Goal: Task Accomplishment & Management: Use online tool/utility

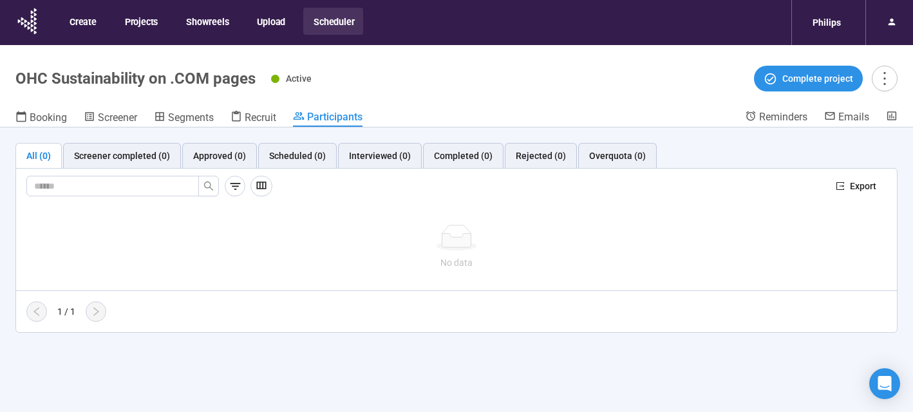
scroll to position [45, 0]
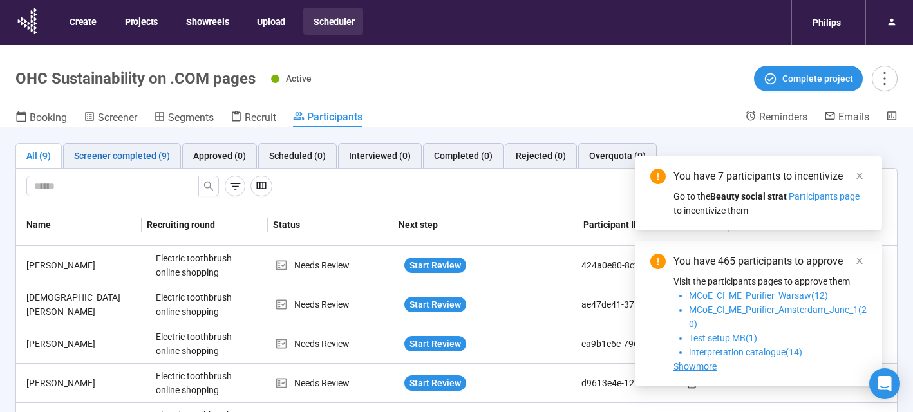
click at [152, 152] on div "Screener completed (9)" at bounding box center [122, 156] width 96 height 14
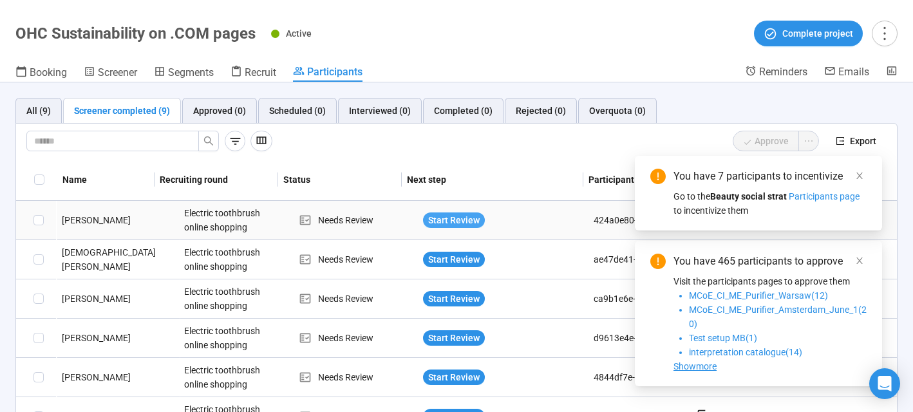
click at [433, 220] on span "Start Review" at bounding box center [454, 220] width 52 height 14
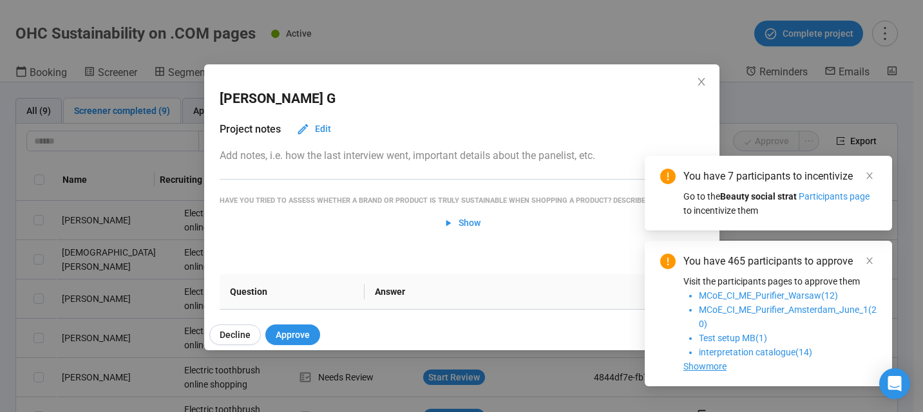
scroll to position [21, 0]
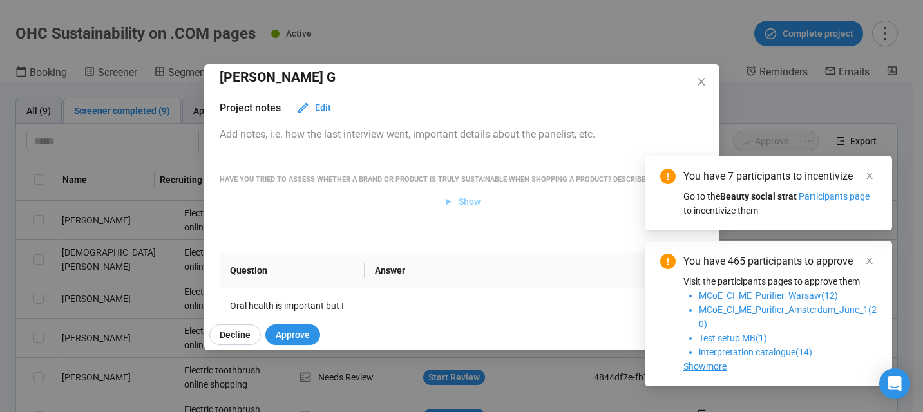
click at [460, 209] on span "Show" at bounding box center [469, 201] width 22 height 14
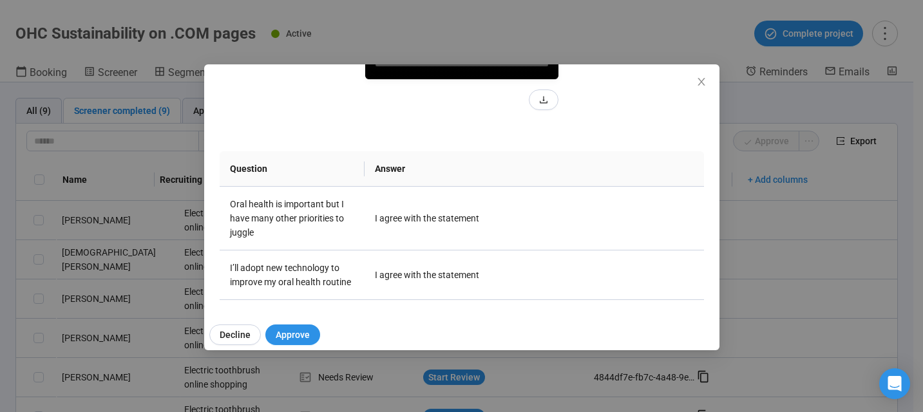
scroll to position [0, 0]
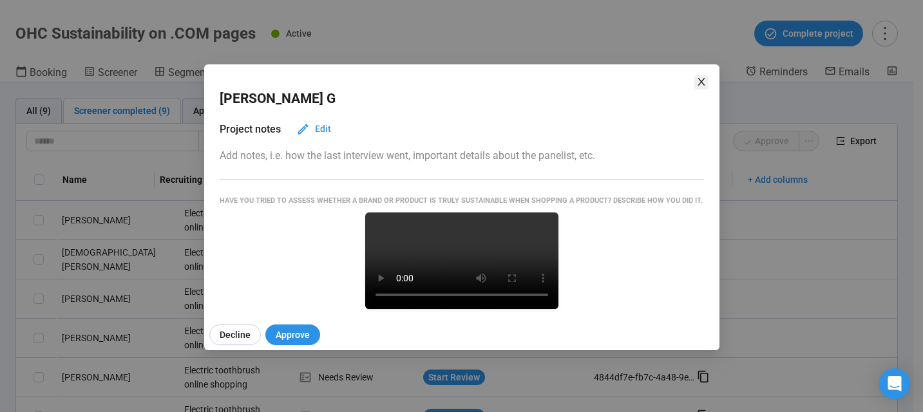
click at [705, 88] on span "Close" at bounding box center [701, 82] width 14 height 14
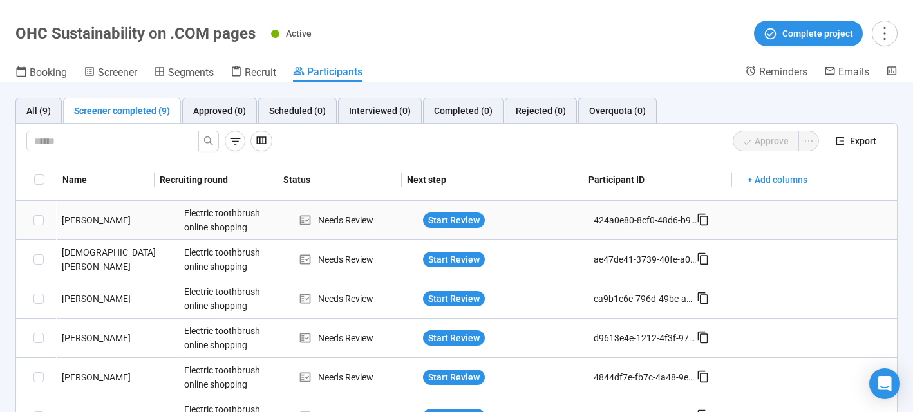
click at [82, 216] on div "[PERSON_NAME]" at bounding box center [118, 220] width 123 height 14
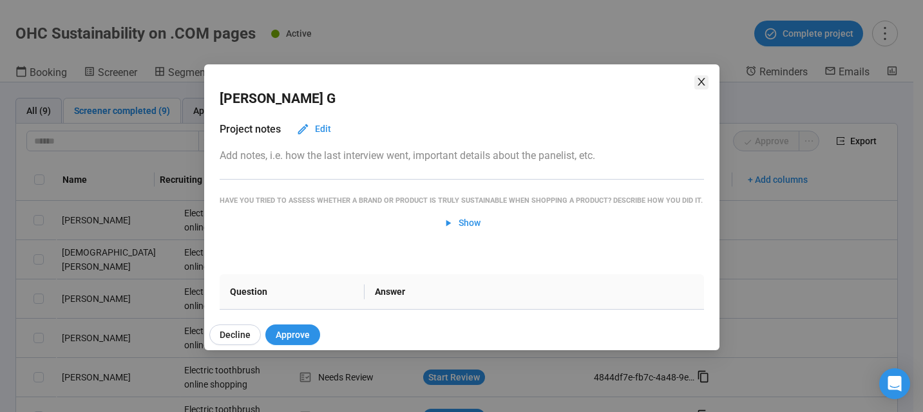
click at [700, 83] on icon "close" at bounding box center [701, 82] width 10 height 10
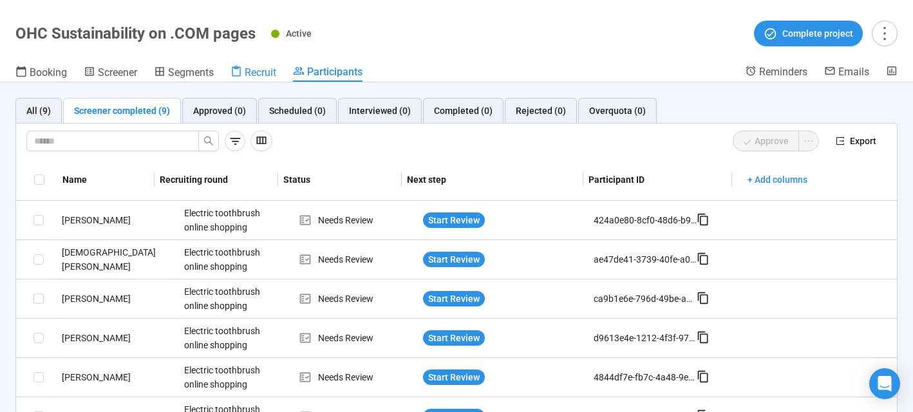
click at [271, 70] on span "Recruit" at bounding box center [261, 72] width 32 height 12
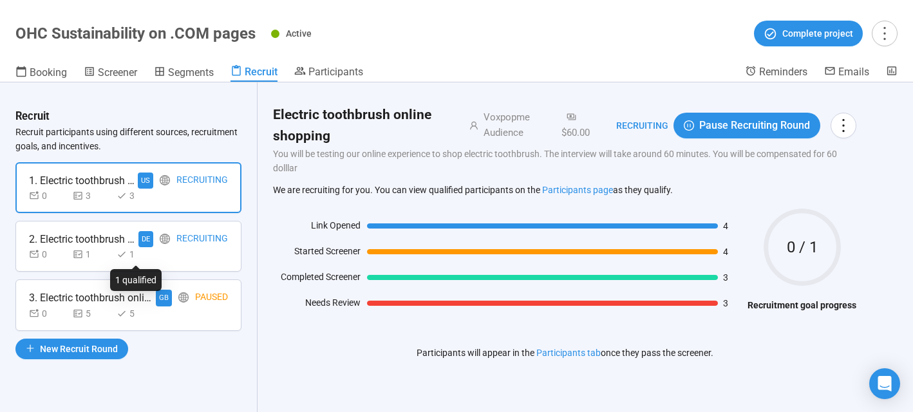
click at [133, 252] on div "1" at bounding box center [136, 254] width 39 height 14
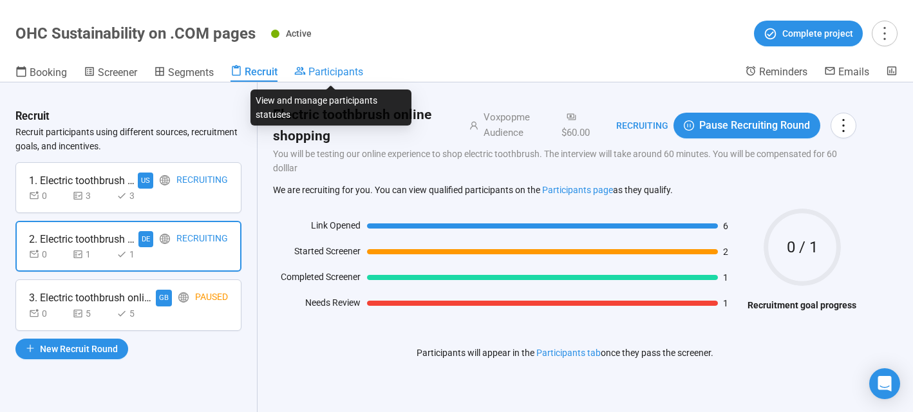
click at [334, 71] on span "Participants" at bounding box center [335, 72] width 55 height 12
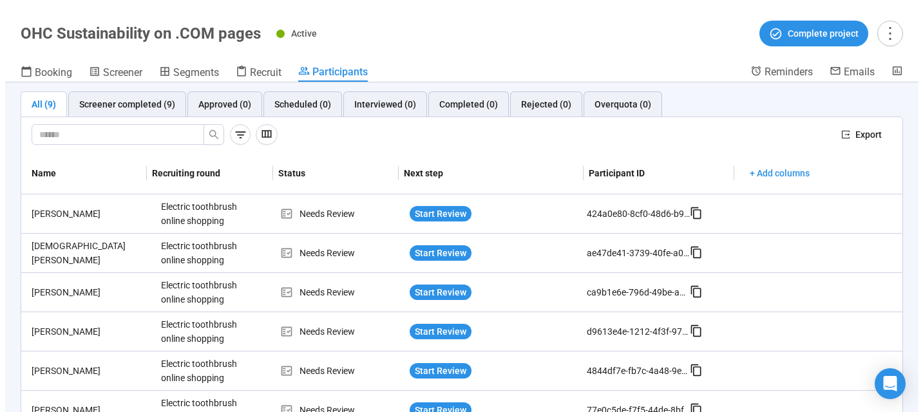
scroll to position [5, 0]
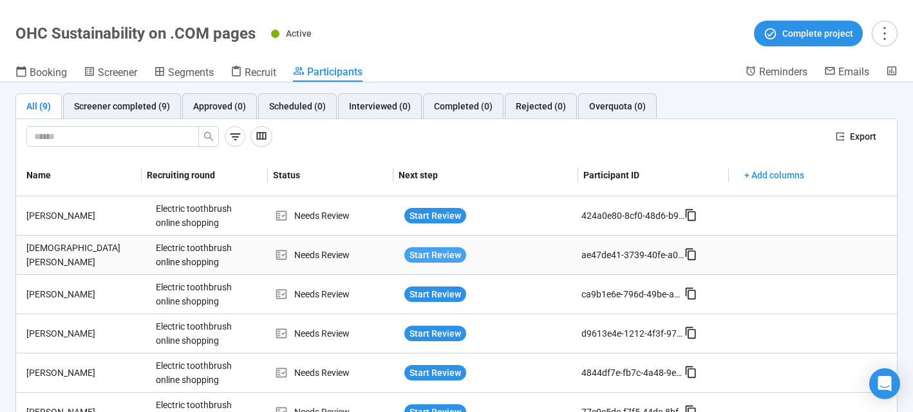
click at [414, 253] on span "Start Review" at bounding box center [435, 255] width 52 height 14
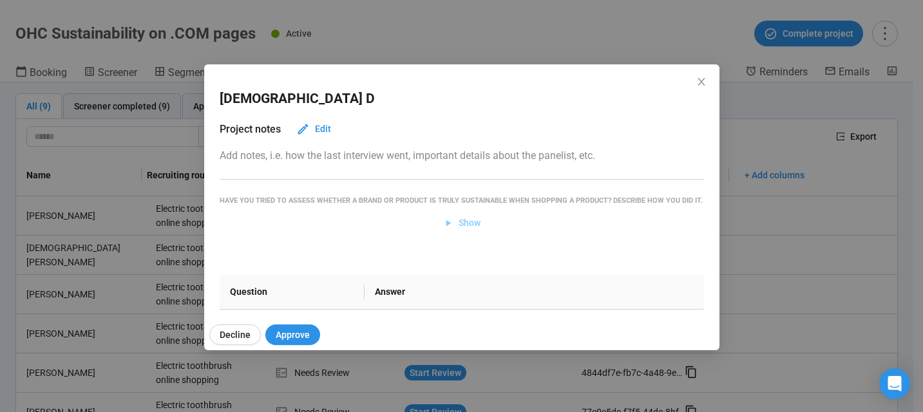
click at [458, 230] on span "Show" at bounding box center [469, 223] width 22 height 14
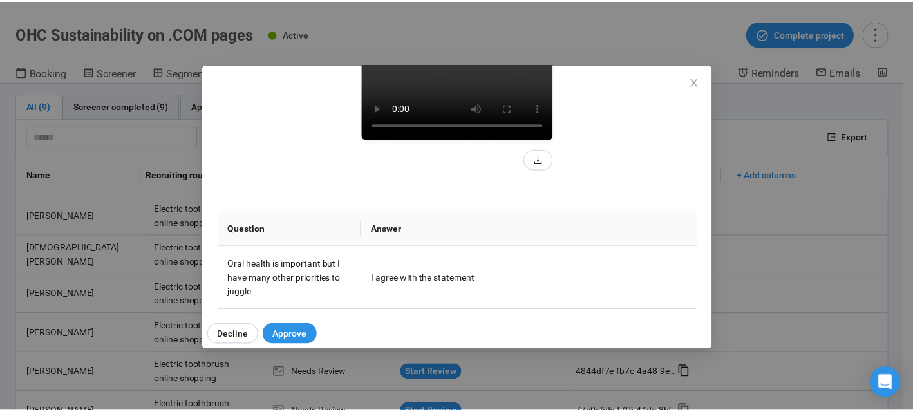
scroll to position [142, 0]
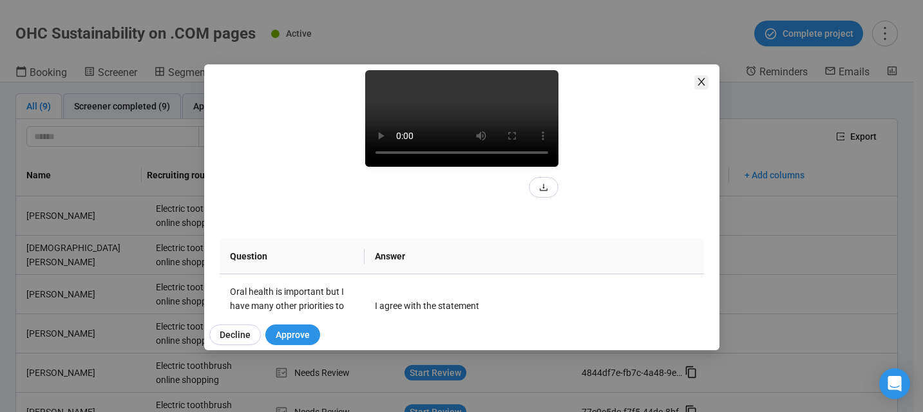
click at [701, 78] on icon "close" at bounding box center [701, 82] width 10 height 10
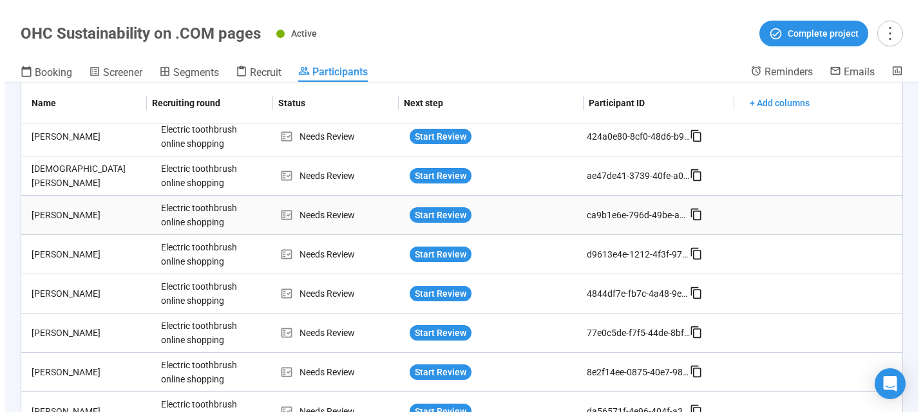
scroll to position [98, 0]
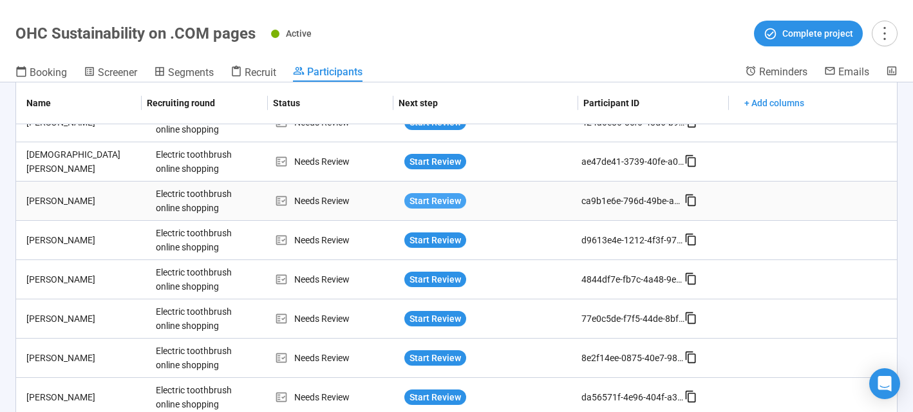
click at [429, 203] on span "Start Review" at bounding box center [435, 201] width 52 height 14
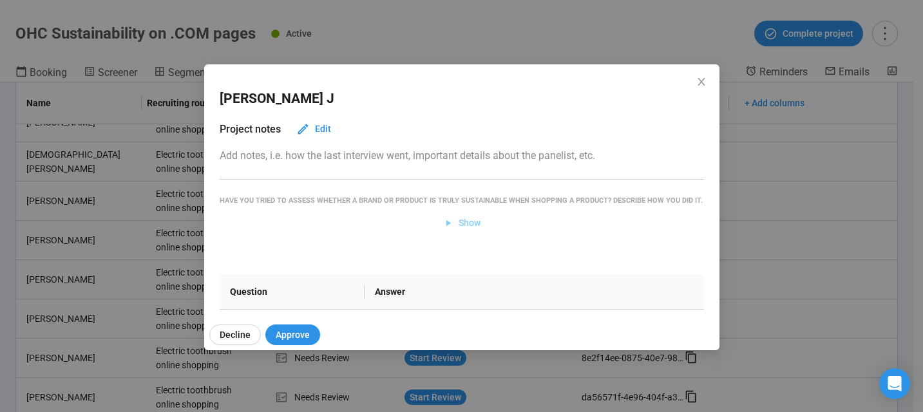
click at [460, 230] on span "Show" at bounding box center [469, 223] width 22 height 14
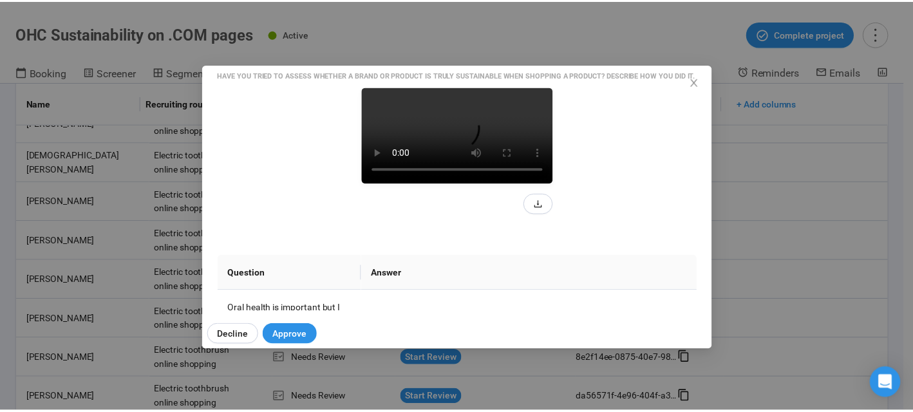
scroll to position [135, 0]
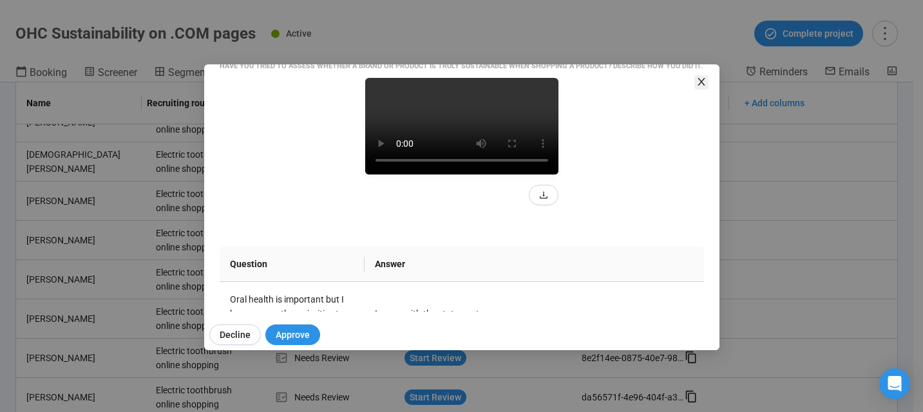
click at [700, 82] on icon "close" at bounding box center [700, 82] width 7 height 8
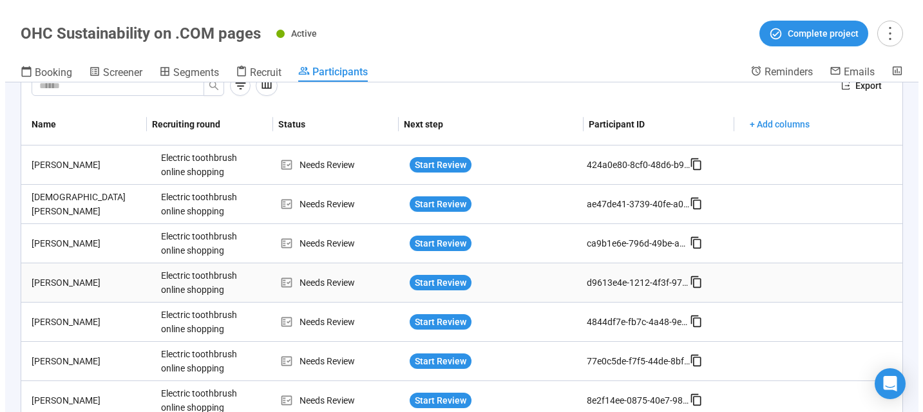
scroll to position [53, 0]
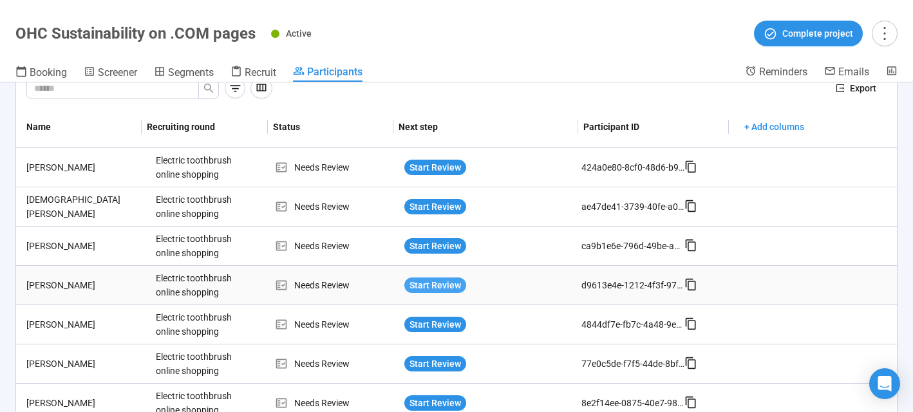
click at [409, 287] on span "Start Review" at bounding box center [435, 285] width 52 height 14
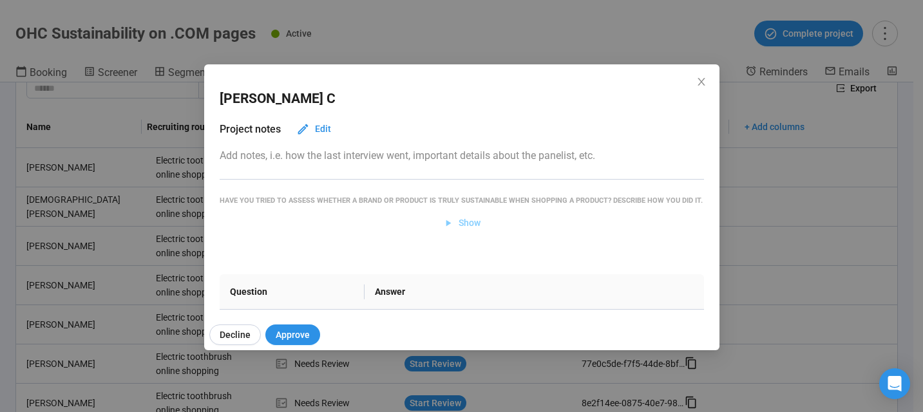
click at [467, 230] on span "Show" at bounding box center [469, 223] width 22 height 14
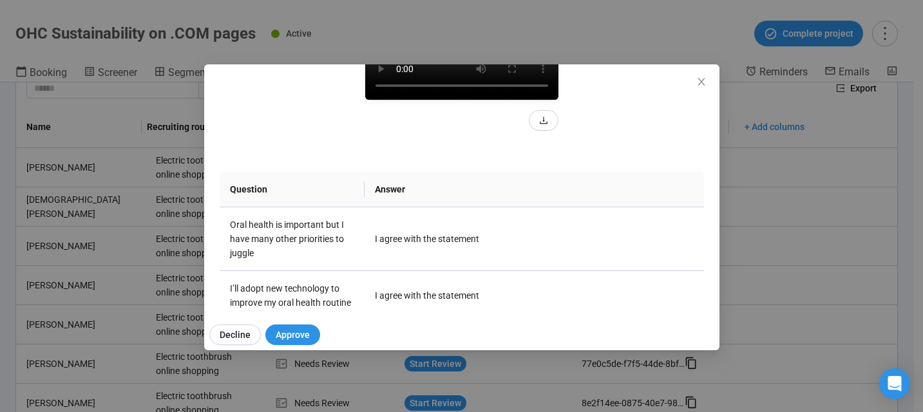
scroll to position [212, 0]
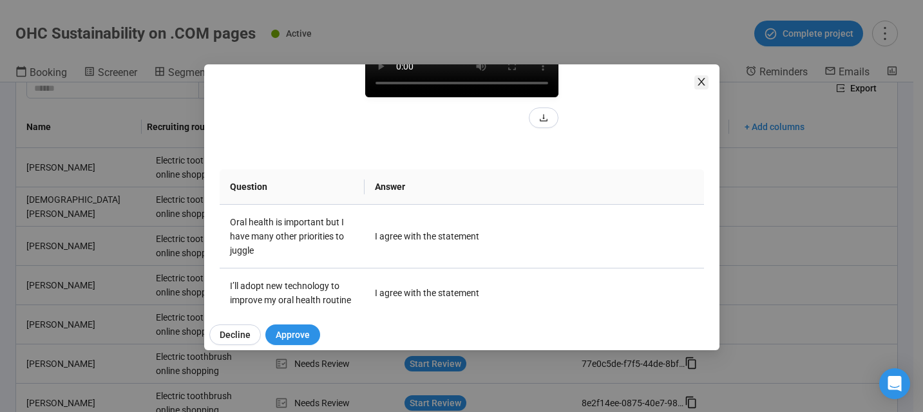
click at [703, 82] on icon "close" at bounding box center [701, 82] width 10 height 10
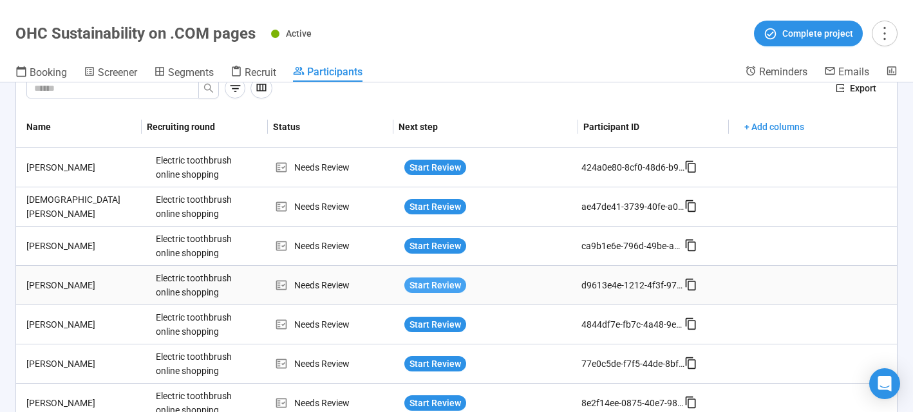
click at [420, 284] on span "Start Review" at bounding box center [435, 285] width 52 height 14
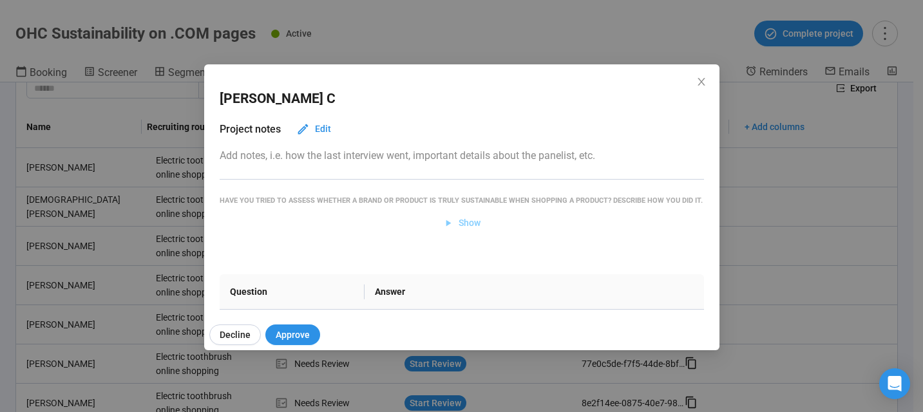
click at [465, 230] on span "Show" at bounding box center [469, 223] width 22 height 14
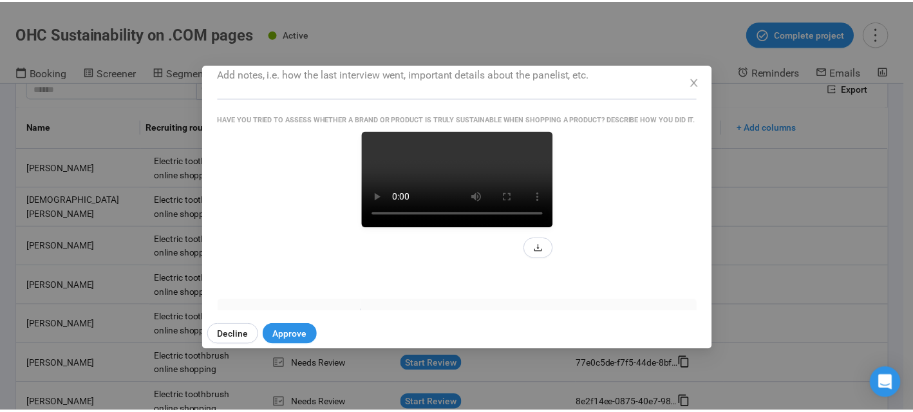
scroll to position [155, 0]
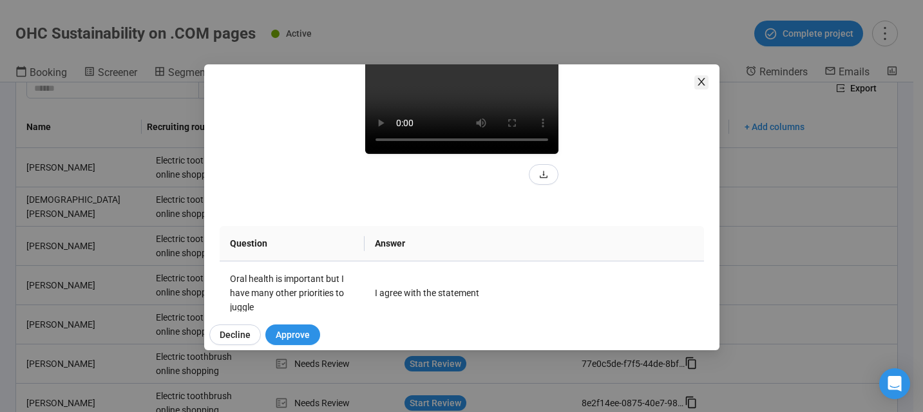
click at [701, 79] on icon "close" at bounding box center [701, 82] width 10 height 10
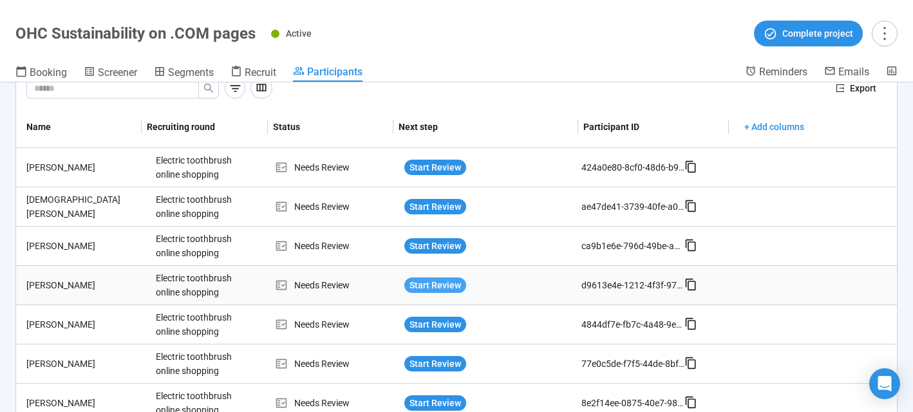
click at [429, 290] on span "Start Review" at bounding box center [435, 285] width 52 height 14
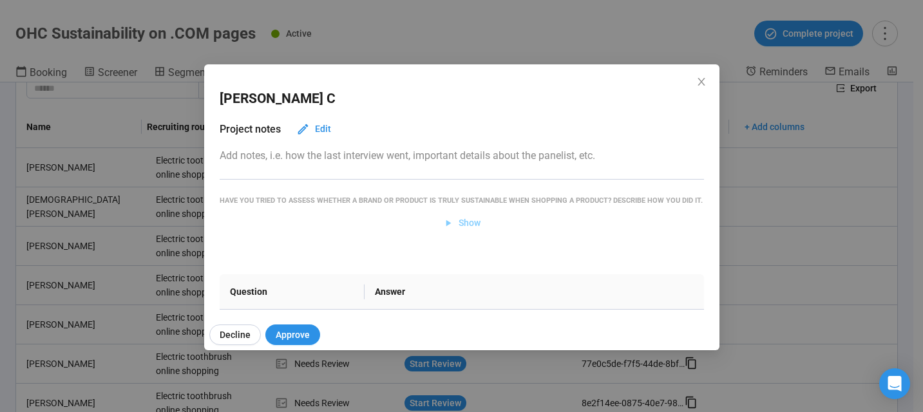
click at [470, 230] on span "Show" at bounding box center [469, 223] width 22 height 14
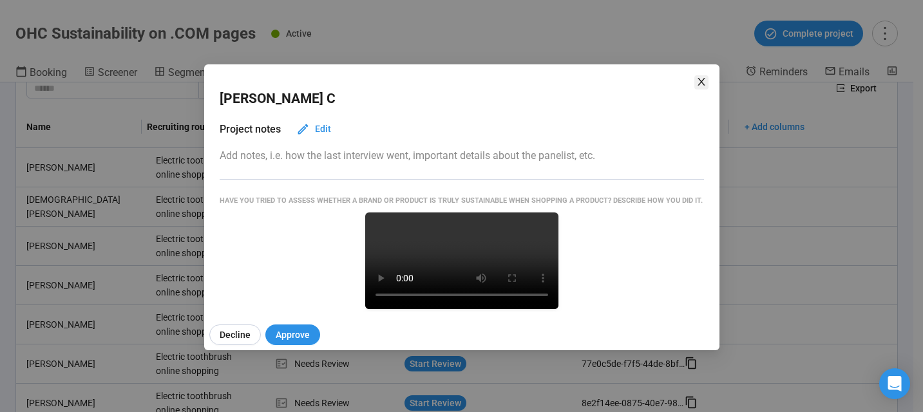
click at [700, 84] on icon "close" at bounding box center [701, 82] width 10 height 10
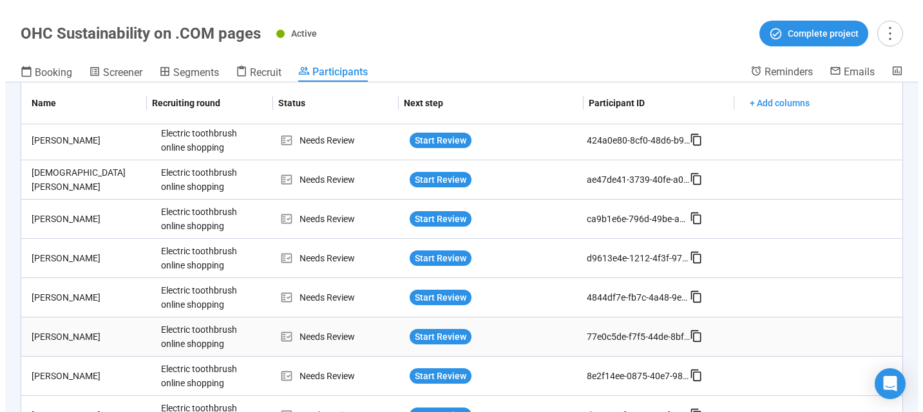
scroll to position [76, 0]
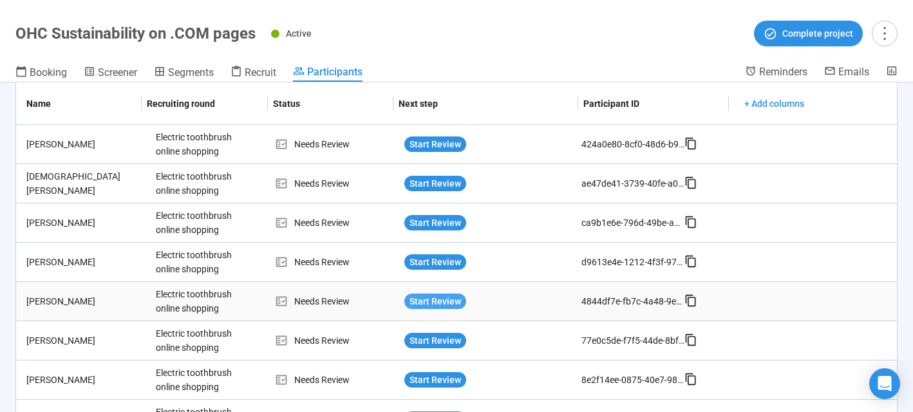
click at [426, 303] on span "Start Review" at bounding box center [435, 301] width 52 height 14
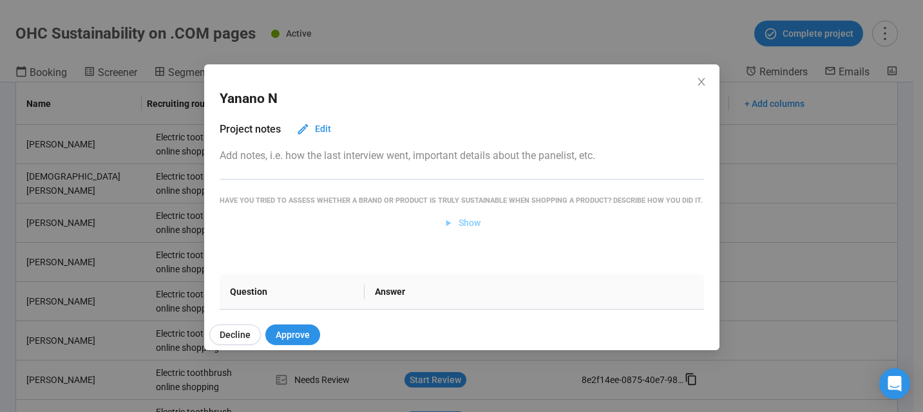
click at [468, 230] on span "Show" at bounding box center [469, 223] width 22 height 14
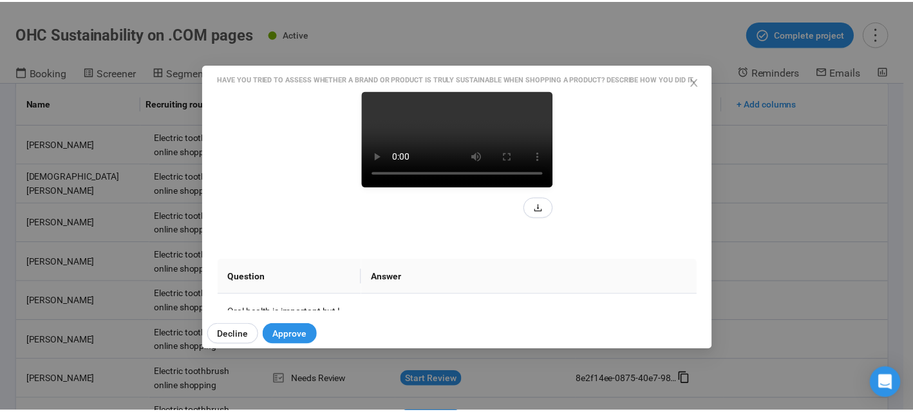
scroll to position [199, 0]
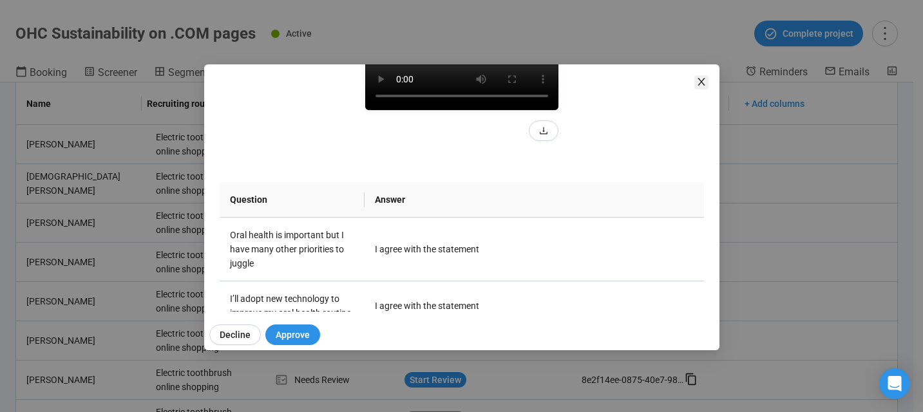
click at [704, 85] on icon "close" at bounding box center [701, 82] width 10 height 10
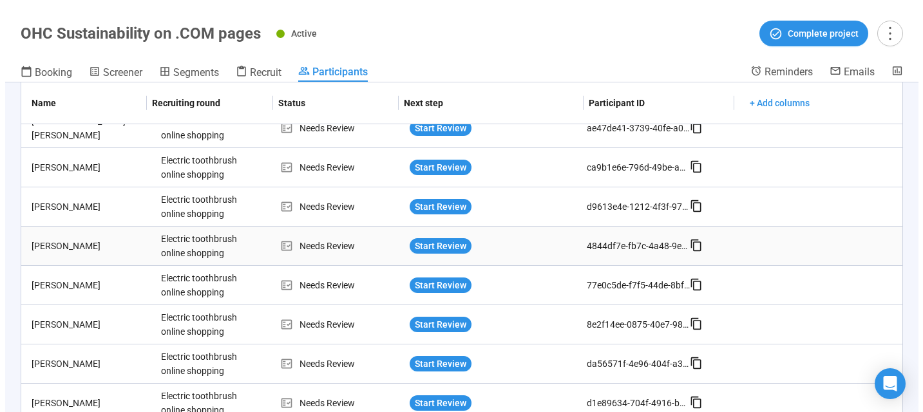
scroll to position [138, 0]
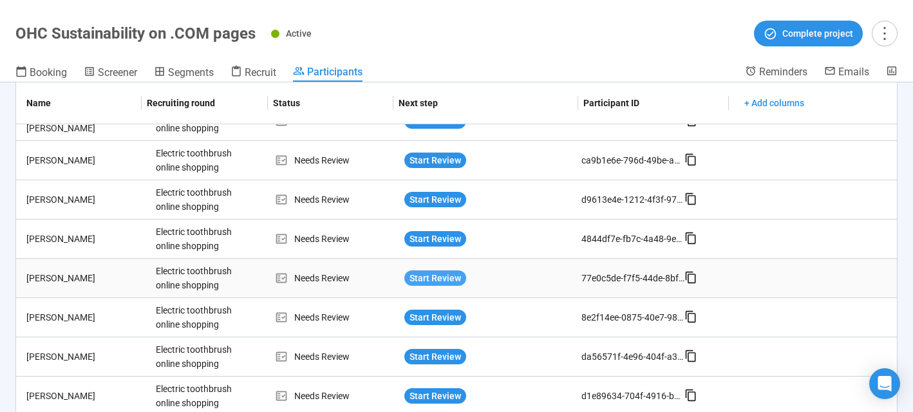
click at [419, 279] on span "Start Review" at bounding box center [435, 278] width 52 height 14
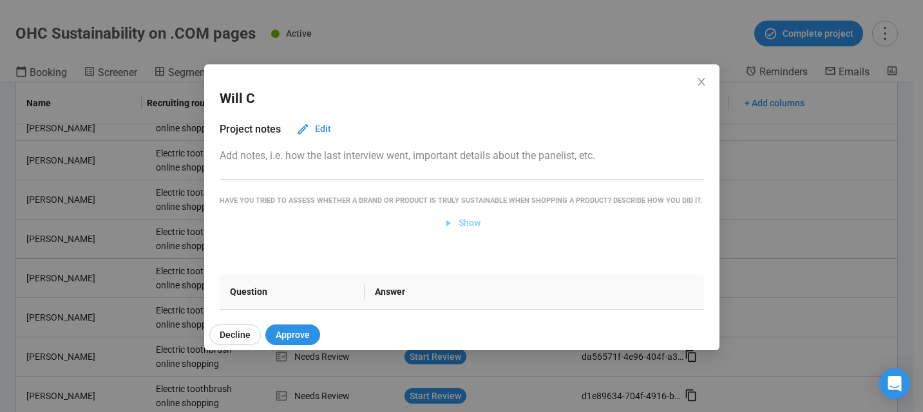
click at [468, 230] on span "Show" at bounding box center [469, 223] width 22 height 14
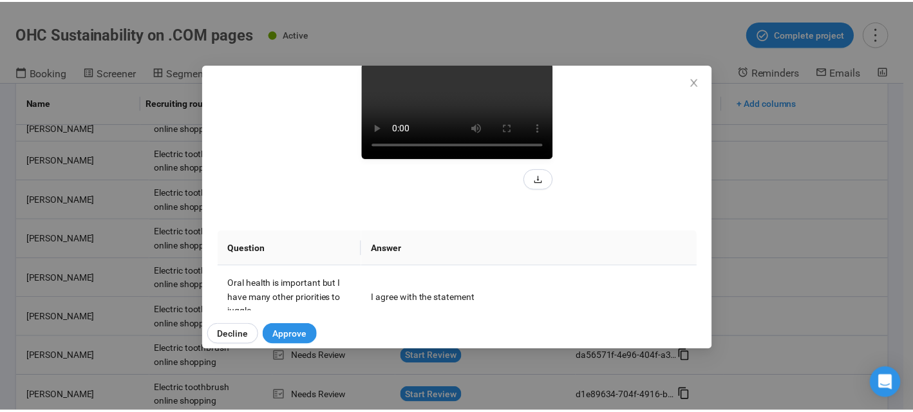
scroll to position [151, 0]
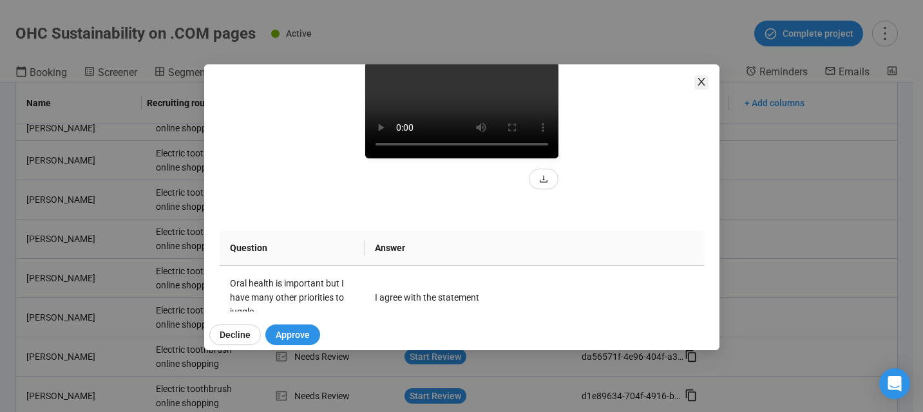
click at [696, 84] on icon "close" at bounding box center [701, 82] width 10 height 10
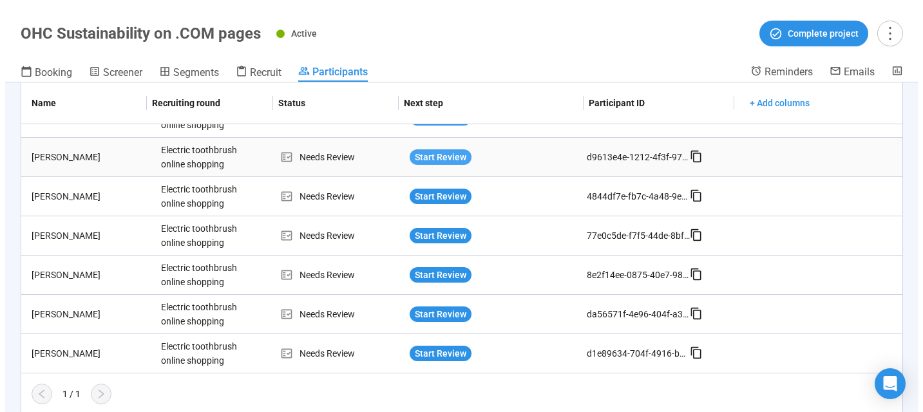
scroll to position [184, 0]
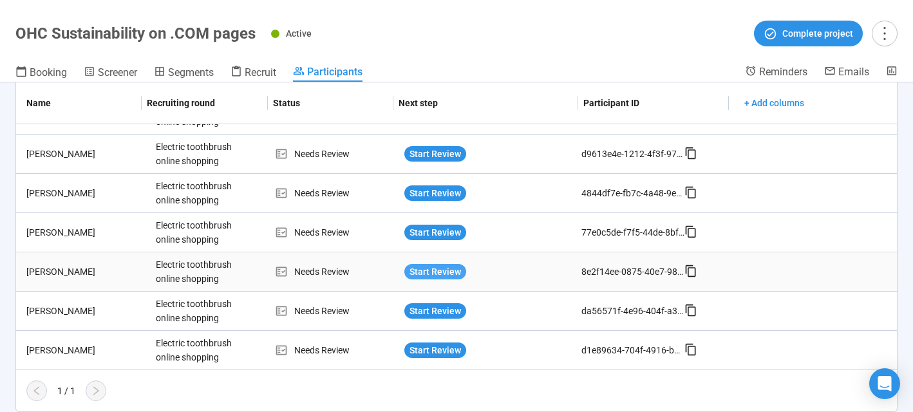
click at [431, 276] on span "Start Review" at bounding box center [435, 272] width 52 height 14
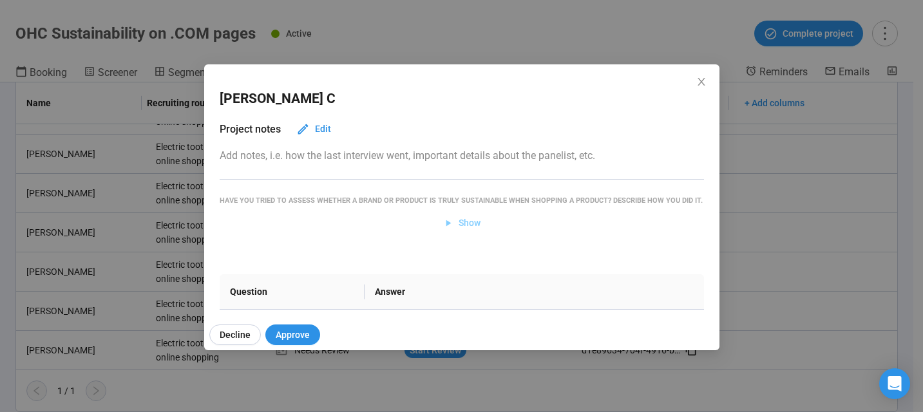
click at [458, 230] on span "Show" at bounding box center [469, 223] width 22 height 14
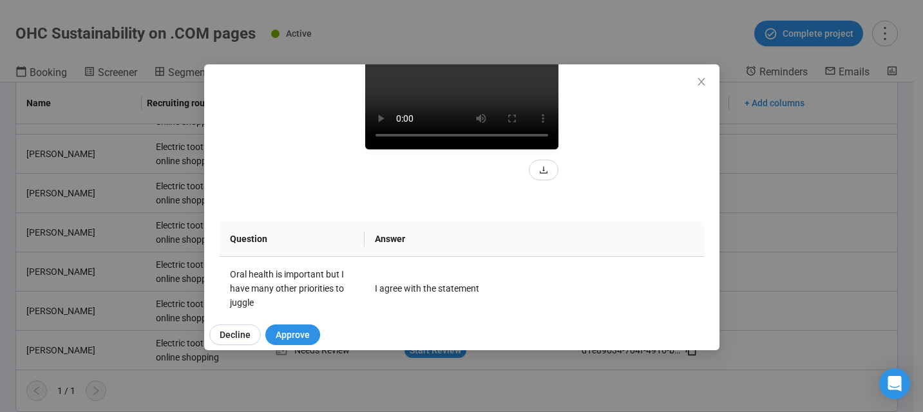
scroll to position [162, 0]
click at [702, 77] on icon "close" at bounding box center [701, 82] width 10 height 10
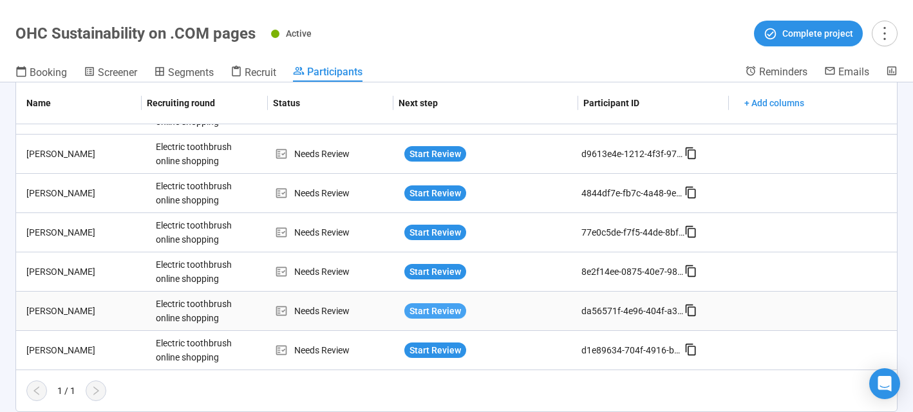
click at [435, 311] on span "Start Review" at bounding box center [435, 311] width 52 height 14
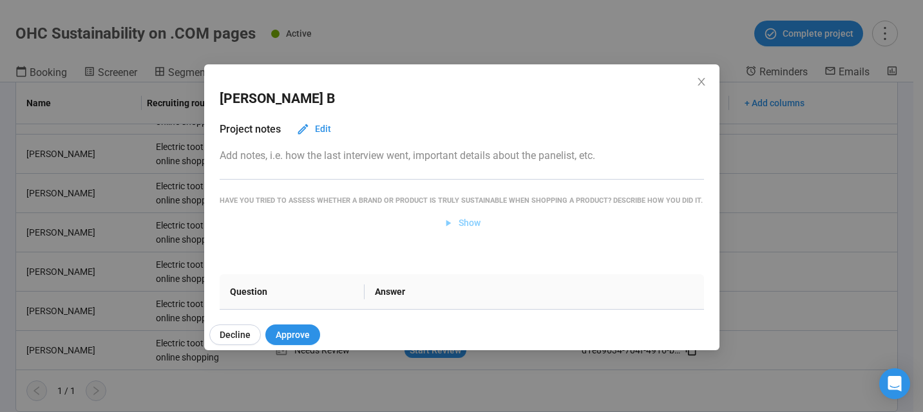
click at [471, 230] on span "Show" at bounding box center [469, 223] width 22 height 14
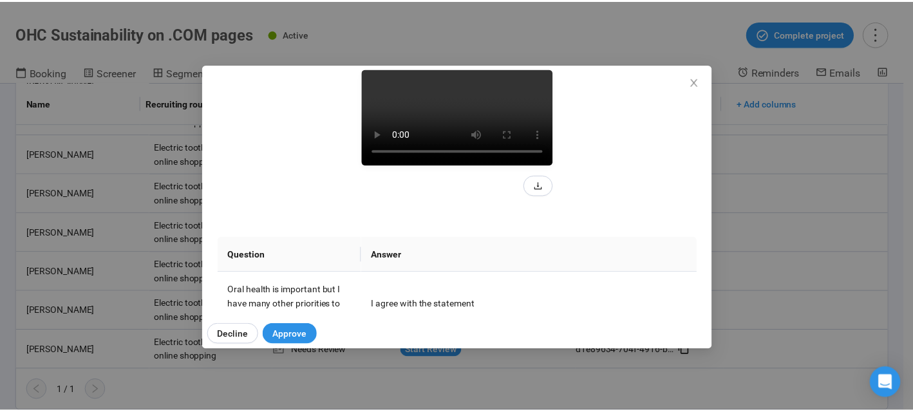
scroll to position [157, 0]
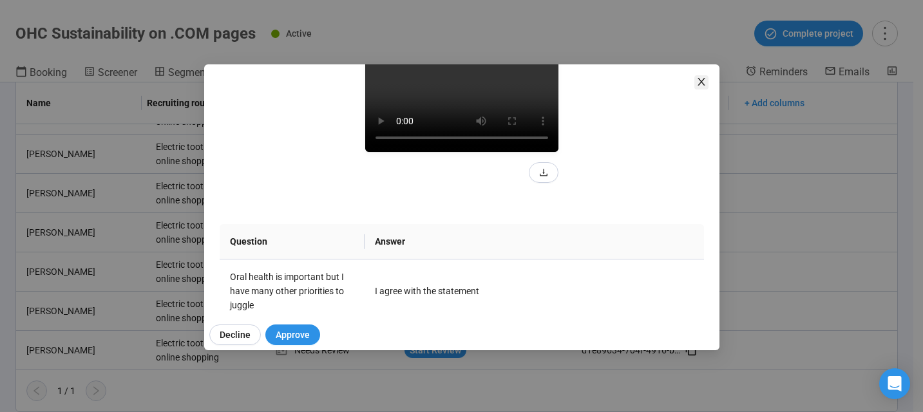
click at [700, 79] on icon "close" at bounding box center [701, 82] width 10 height 10
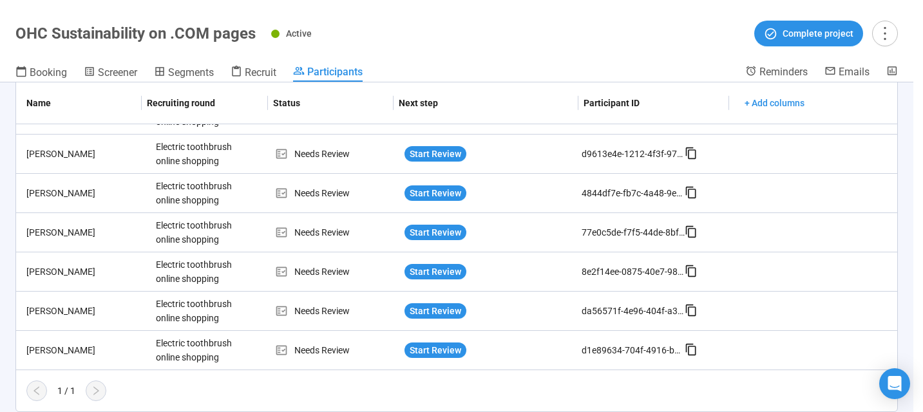
click at [700, 79] on div "Booking Screener Segments Recruit Participants" at bounding box center [379, 73] width 729 height 17
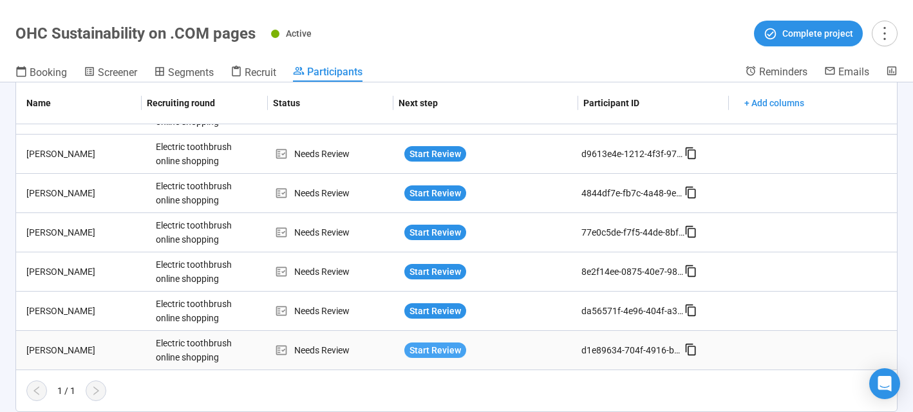
click at [418, 353] on span "Start Review" at bounding box center [435, 350] width 52 height 14
click at [424, 346] on span "Start Review" at bounding box center [435, 350] width 52 height 14
click at [420, 348] on span "Start Review" at bounding box center [435, 350] width 52 height 14
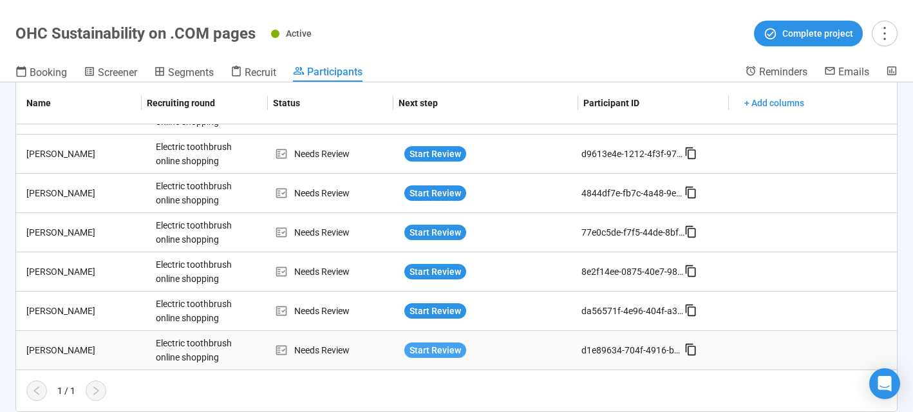
click at [409, 351] on span "Start Review" at bounding box center [435, 350] width 52 height 14
click at [413, 355] on span "Start Review" at bounding box center [435, 350] width 52 height 14
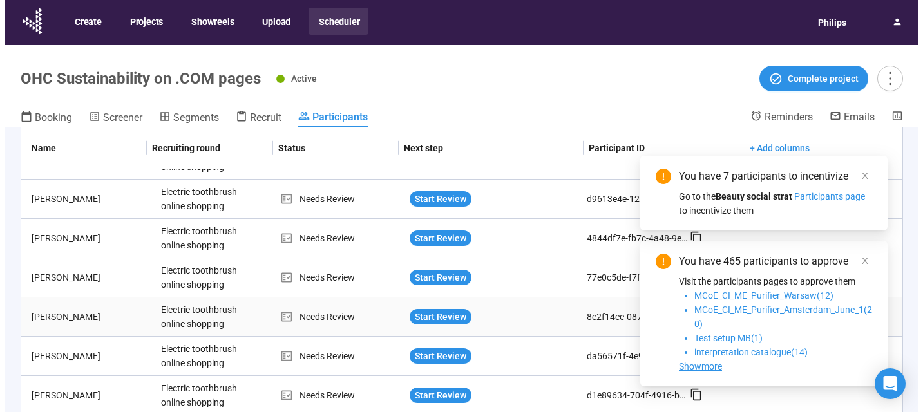
scroll to position [45, 0]
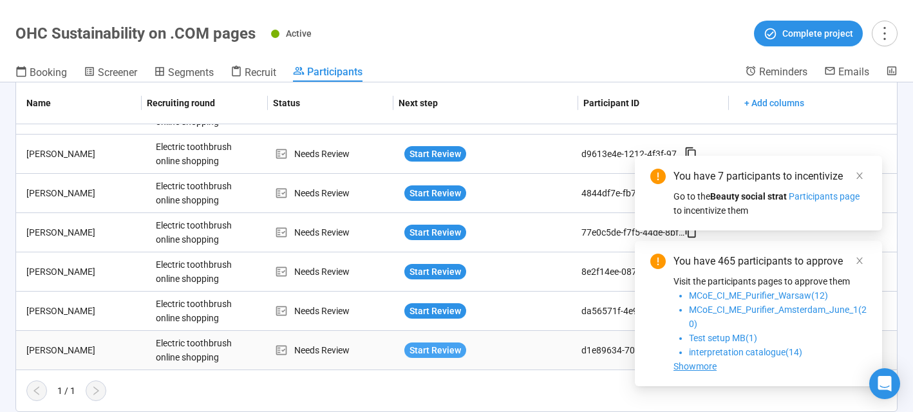
click at [433, 352] on span "Start Review" at bounding box center [435, 350] width 52 height 14
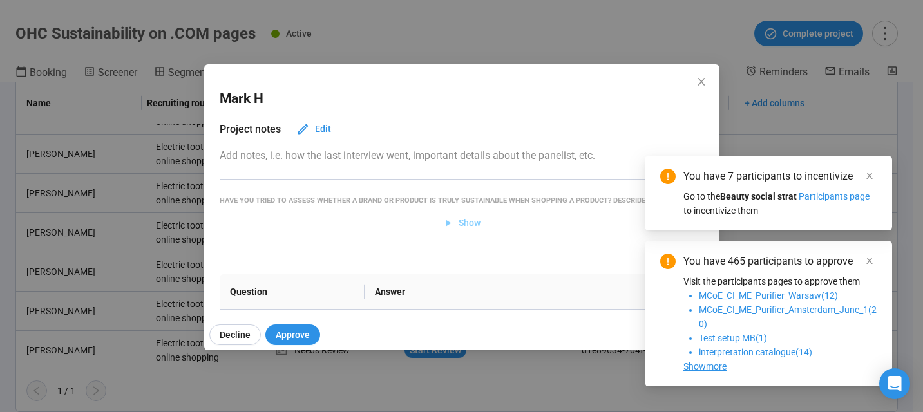
click at [462, 230] on span "Show" at bounding box center [469, 223] width 22 height 14
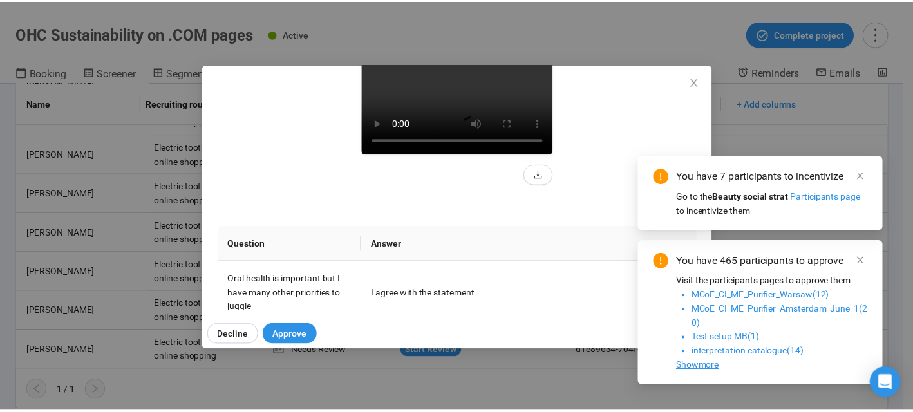
scroll to position [157, 0]
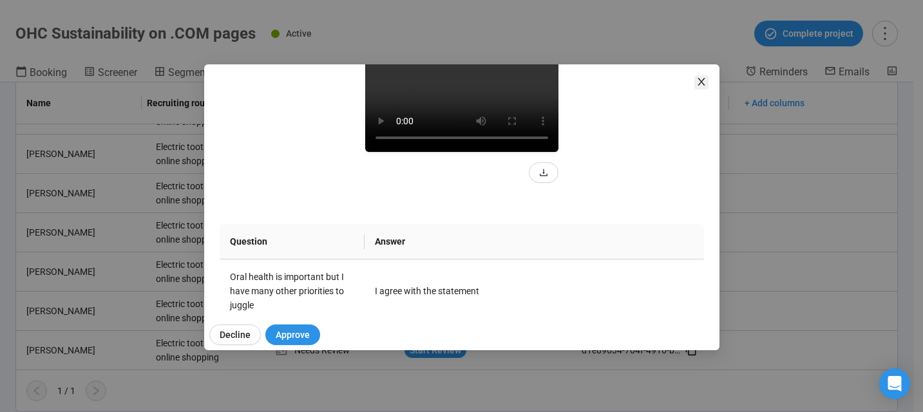
click at [699, 84] on icon "close" at bounding box center [701, 82] width 10 height 10
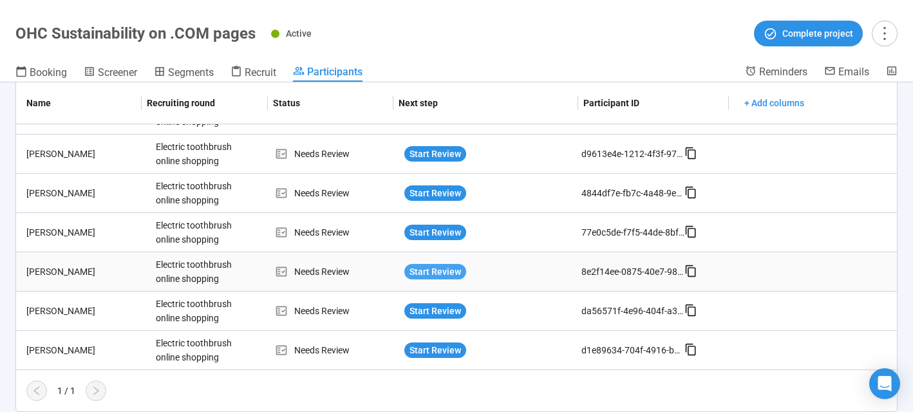
click at [438, 272] on span "Start Review" at bounding box center [435, 272] width 52 height 14
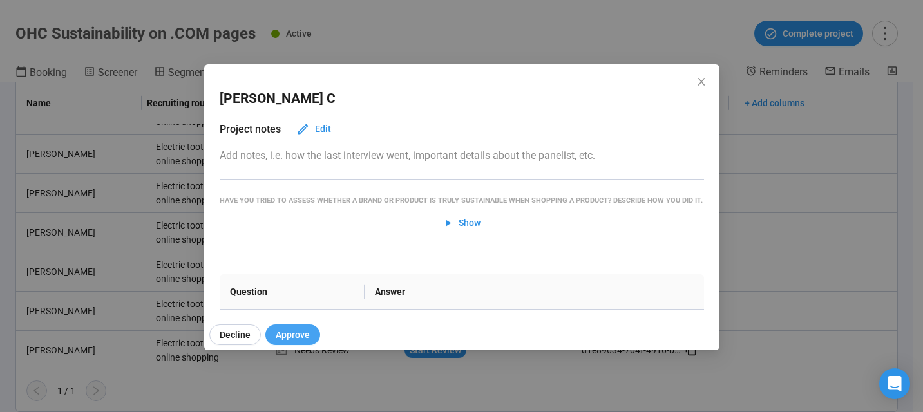
click at [288, 332] on span "Approve" at bounding box center [293, 335] width 34 height 14
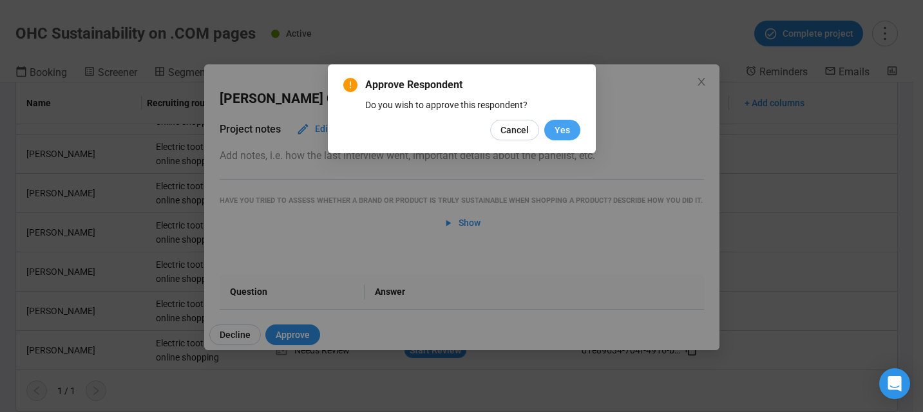
click at [567, 132] on span "Yes" at bounding box center [561, 130] width 15 height 14
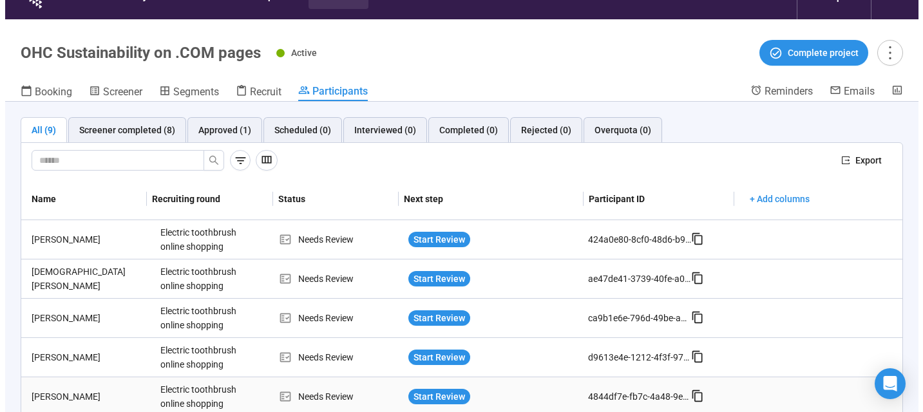
scroll to position [25, 0]
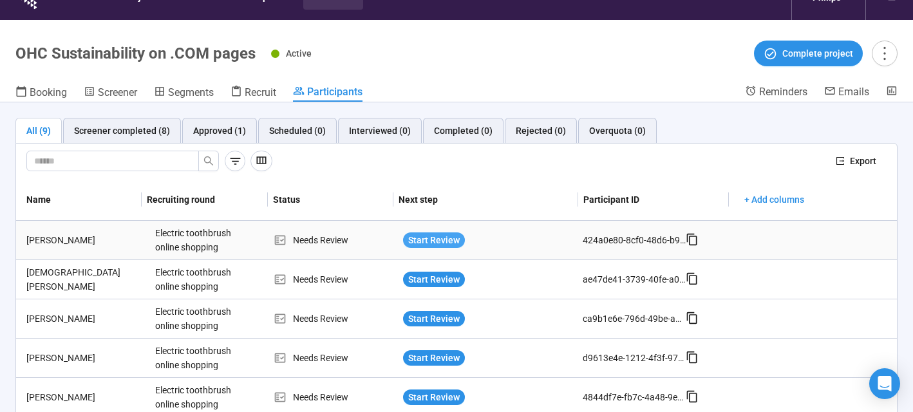
click at [415, 237] on span "Start Review" at bounding box center [434, 240] width 52 height 14
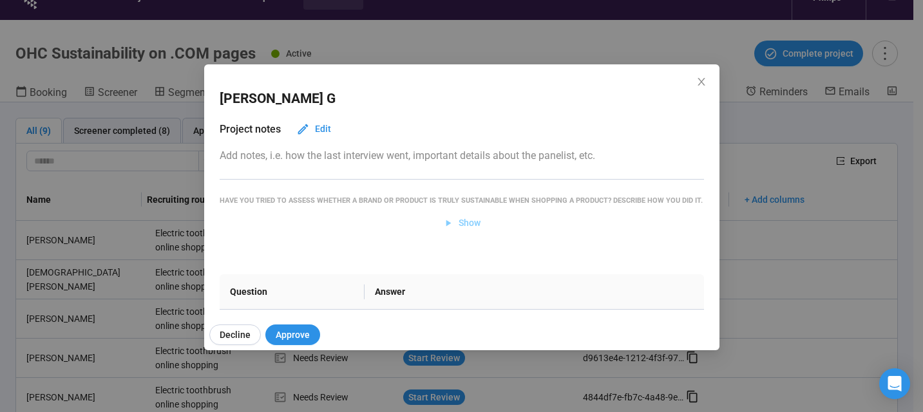
click at [449, 230] on span "Show" at bounding box center [461, 223] width 38 height 14
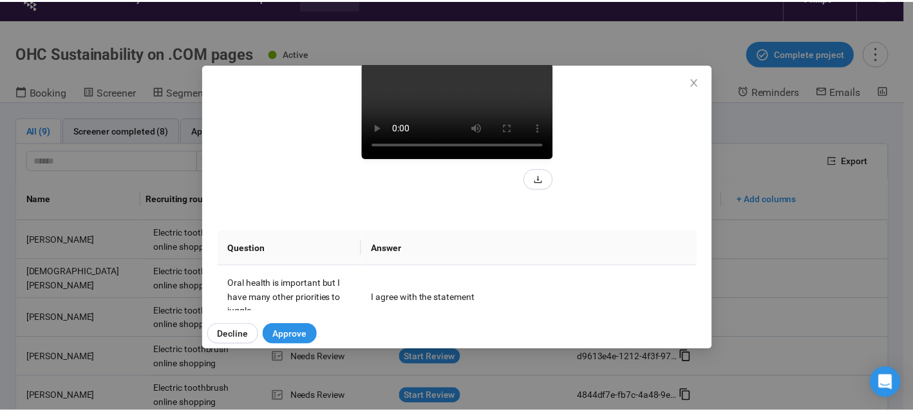
scroll to position [147, 0]
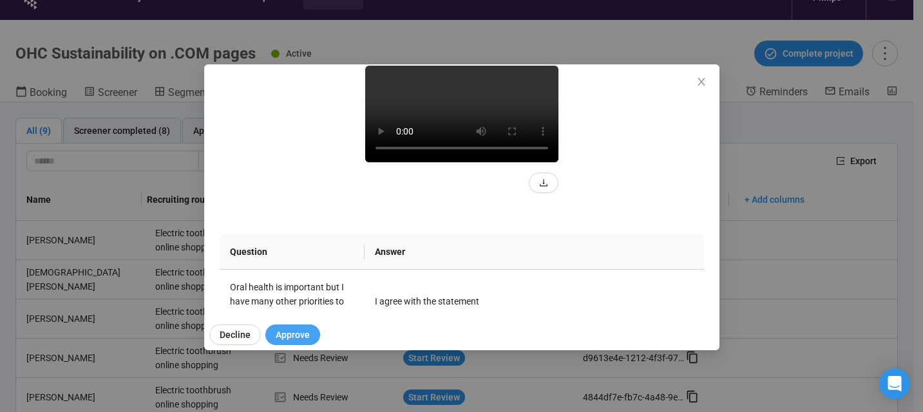
click at [305, 337] on span "Approve" at bounding box center [293, 335] width 34 height 14
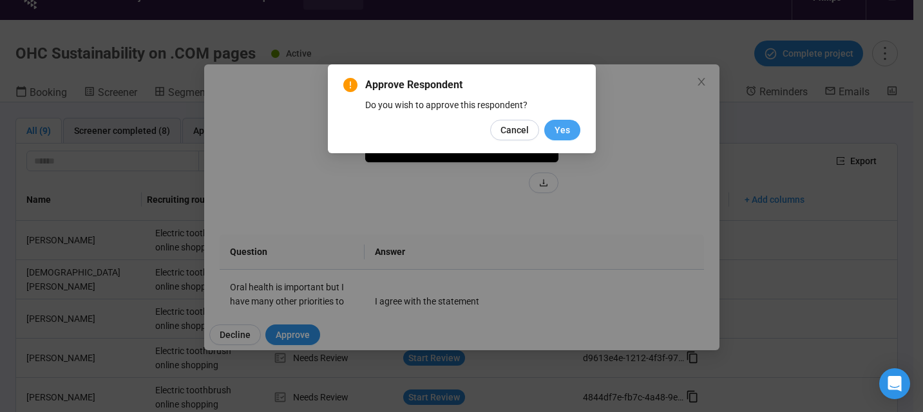
click at [557, 133] on span "Yes" at bounding box center [561, 130] width 15 height 14
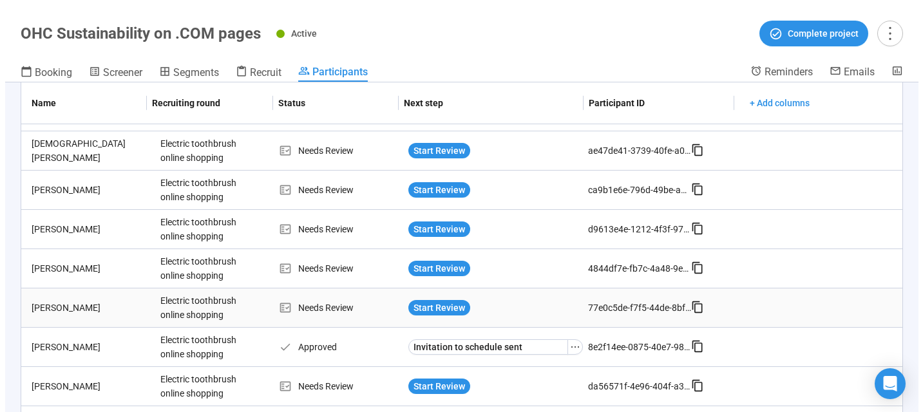
scroll to position [106, 0]
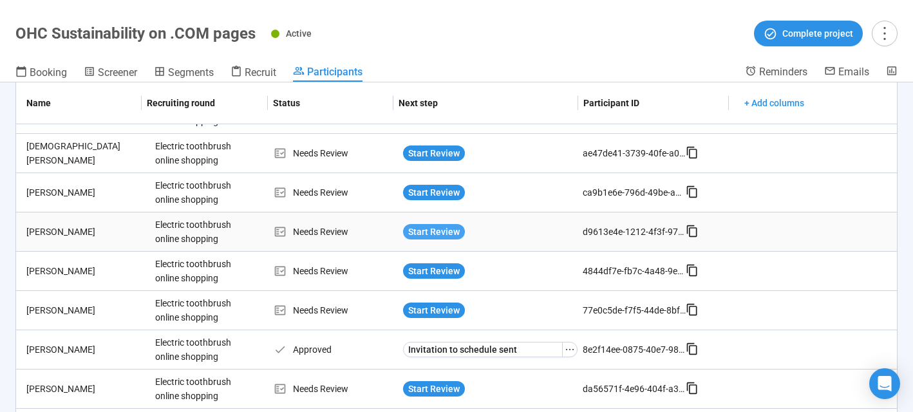
click at [436, 232] on span "Start Review" at bounding box center [434, 232] width 52 height 14
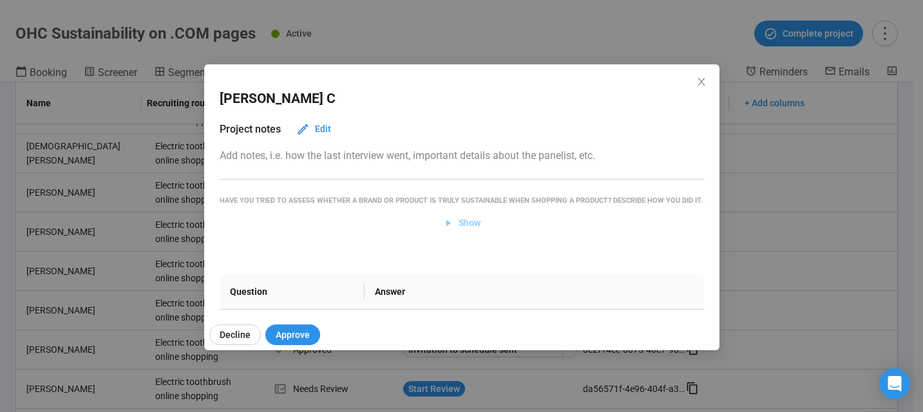
click at [463, 230] on span "Show" at bounding box center [469, 223] width 22 height 14
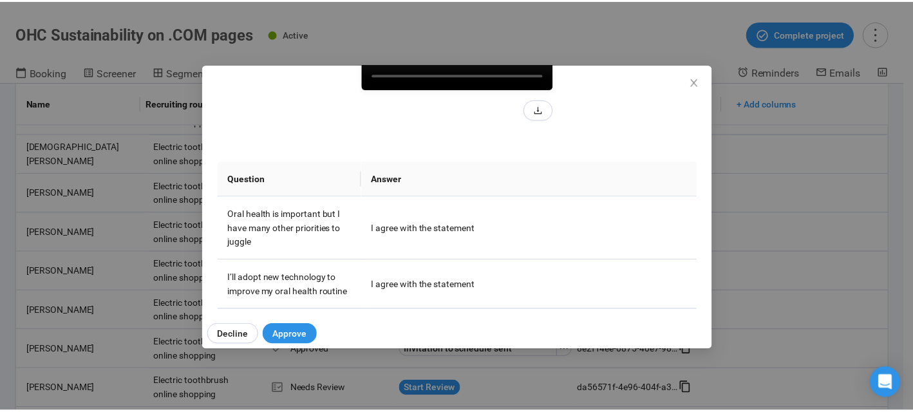
scroll to position [226, 0]
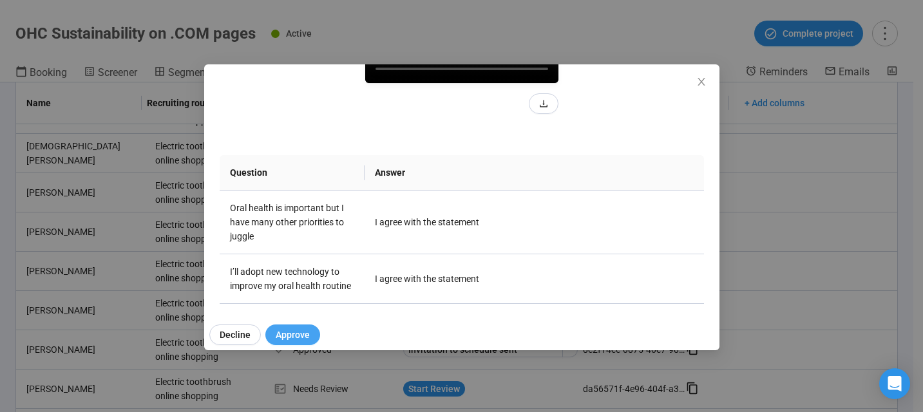
click at [303, 333] on span "Approve" at bounding box center [293, 335] width 34 height 14
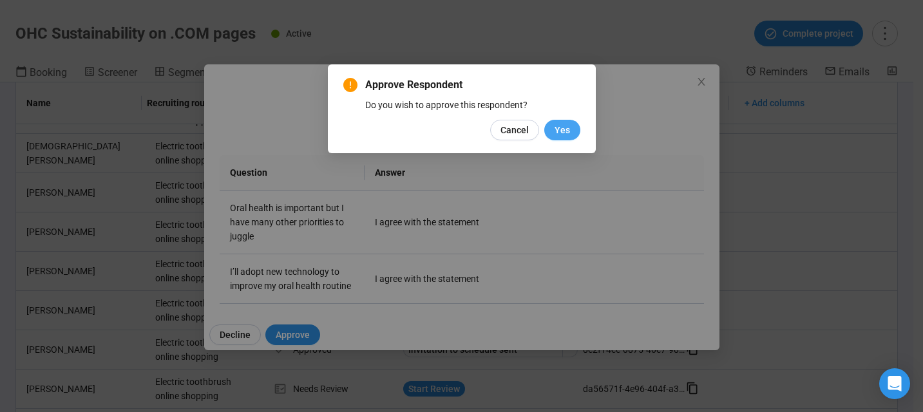
click at [568, 130] on span "Yes" at bounding box center [561, 130] width 15 height 14
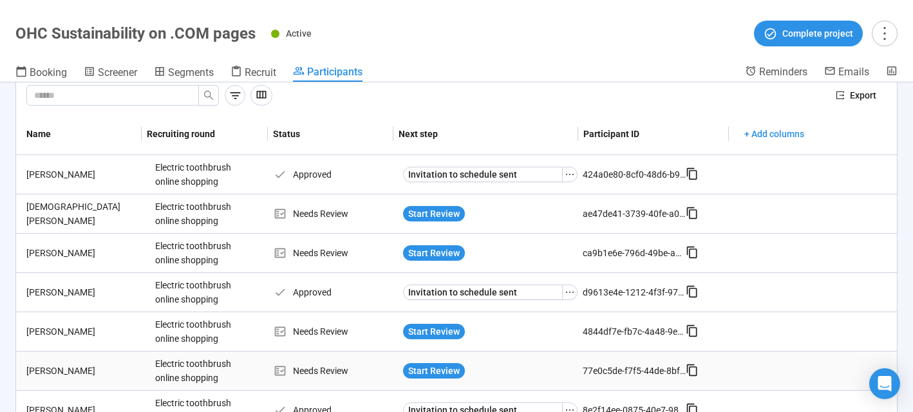
scroll to position [47, 0]
